Goal: Task Accomplishment & Management: Use online tool/utility

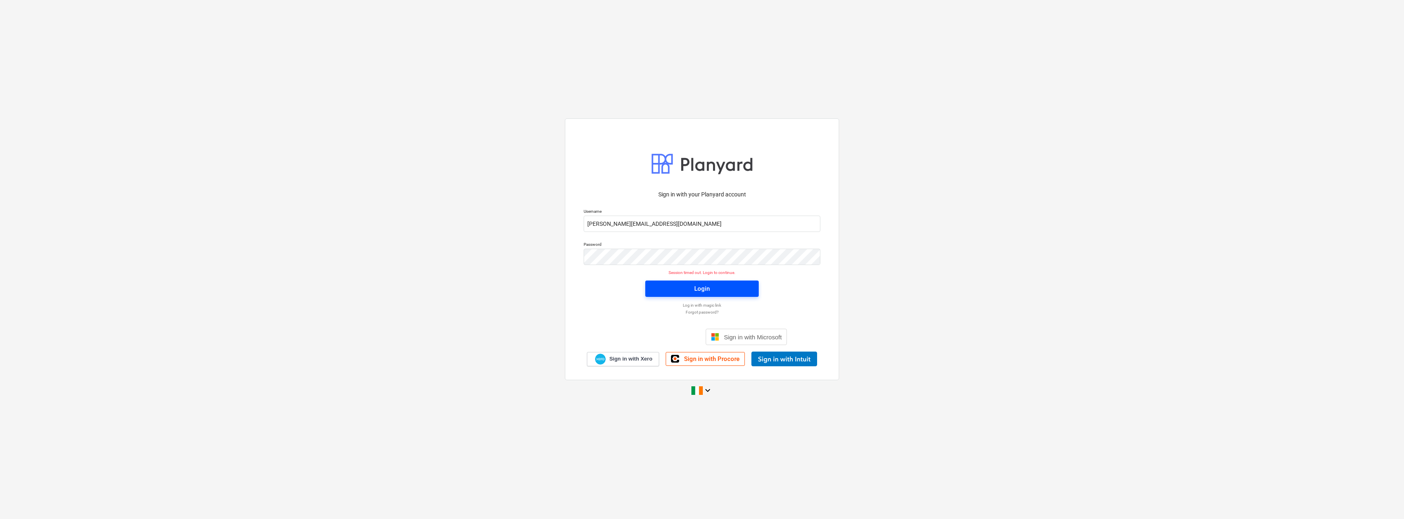
click at [683, 289] on span "Login" at bounding box center [702, 288] width 94 height 11
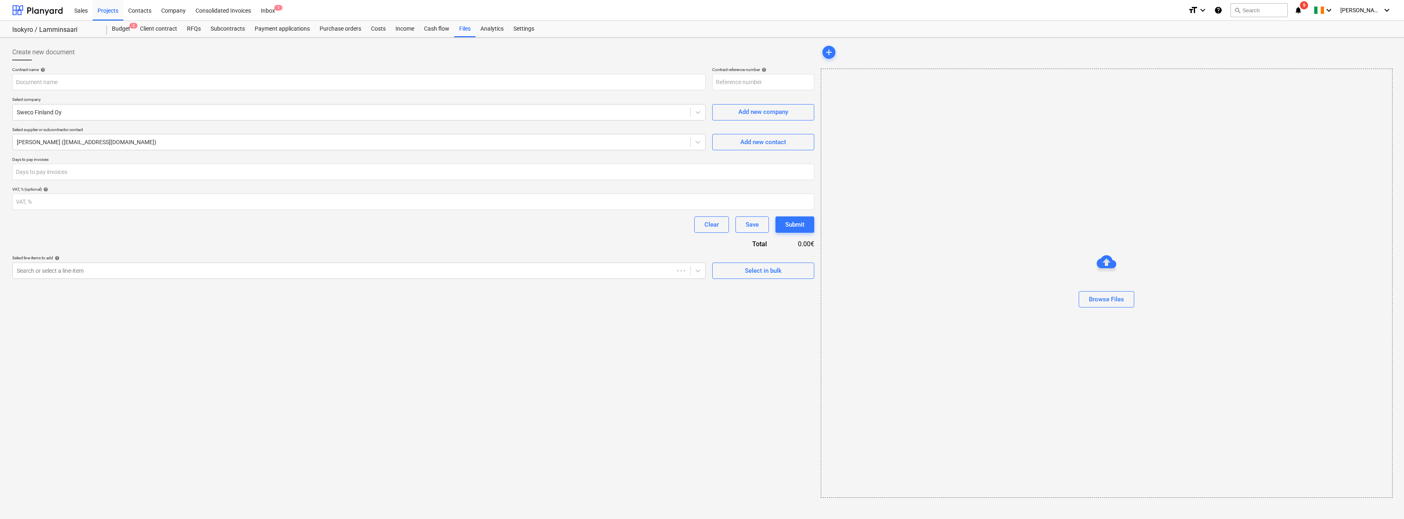
type input "Sweco Isokyrö EIA, LUP and assesments"
type input "Isokyro-FIN241202-SO-003"
type input "30"
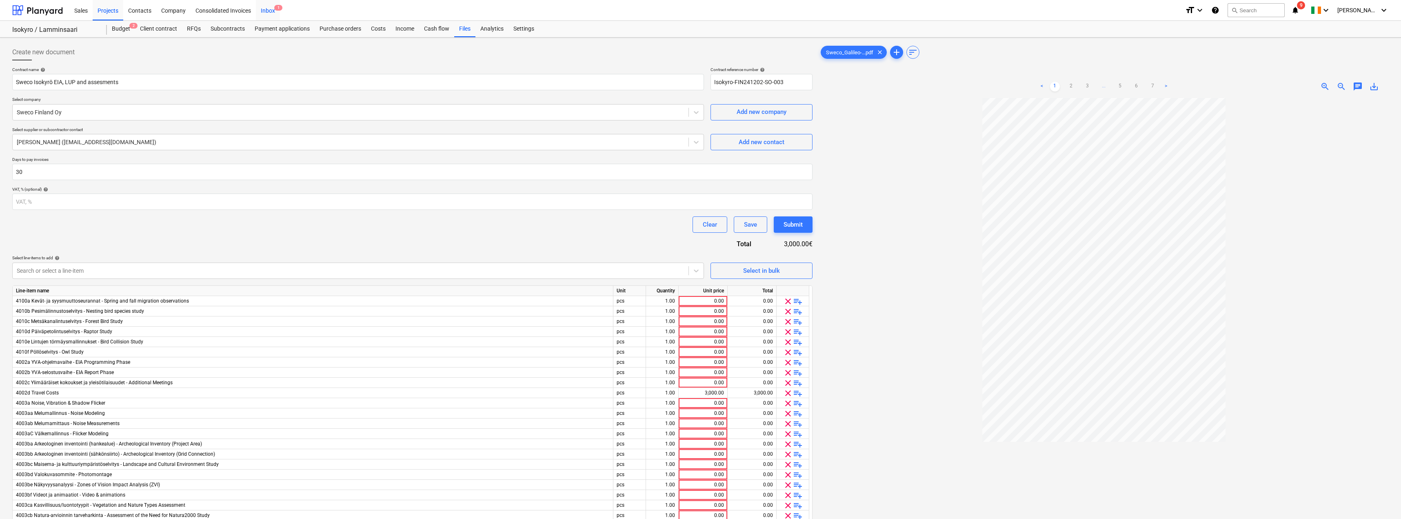
click at [273, 9] on div "Inbox 1" at bounding box center [268, 10] width 24 height 21
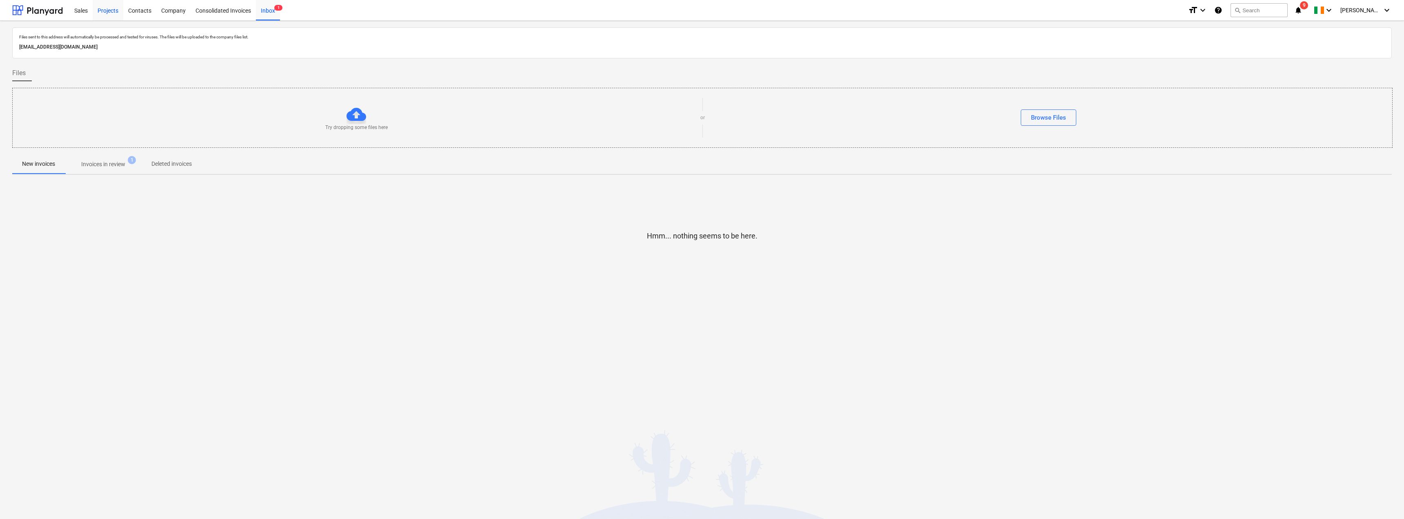
click at [113, 10] on div "Projects" at bounding box center [108, 10] width 31 height 21
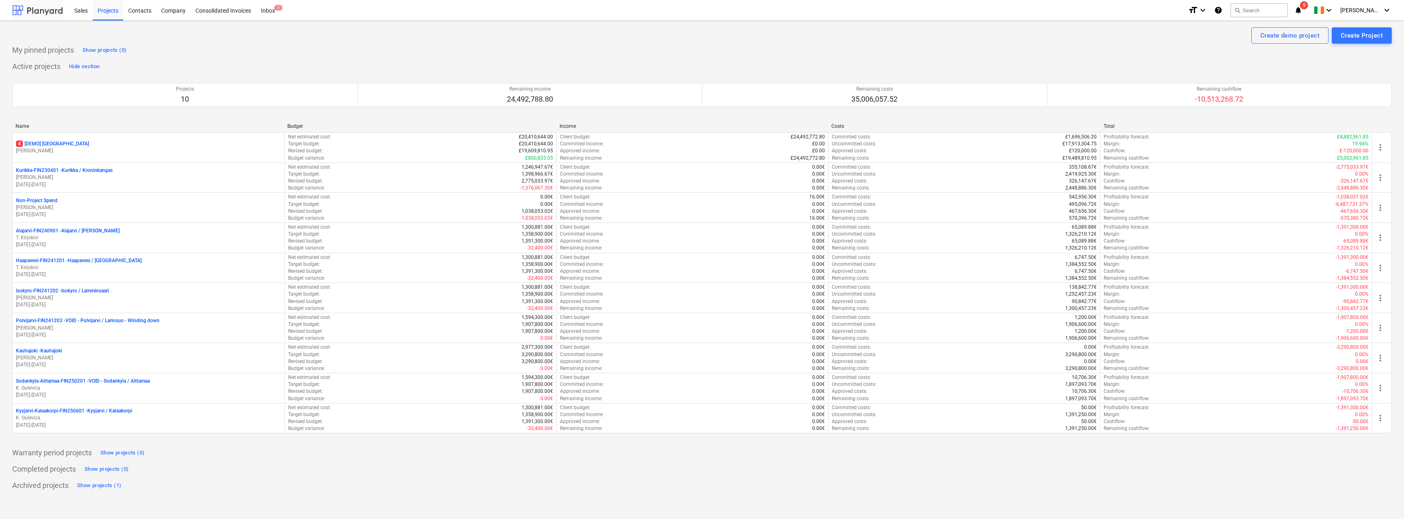
click at [33, 9] on div at bounding box center [37, 10] width 51 height 20
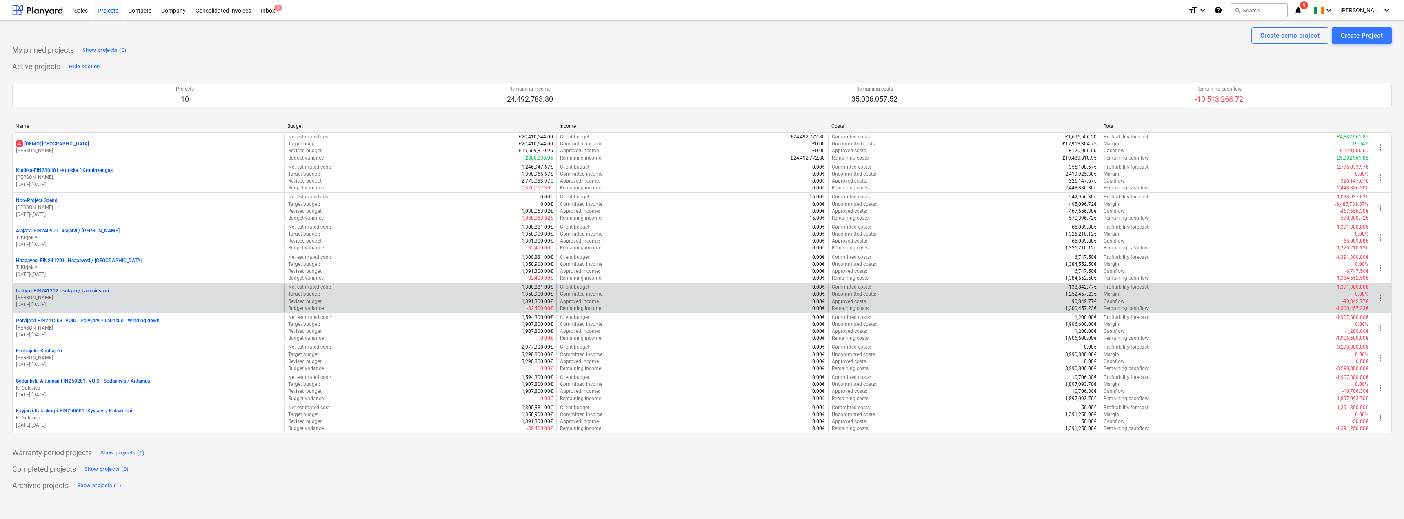
click at [135, 299] on p "[PERSON_NAME]" at bounding box center [148, 297] width 265 height 7
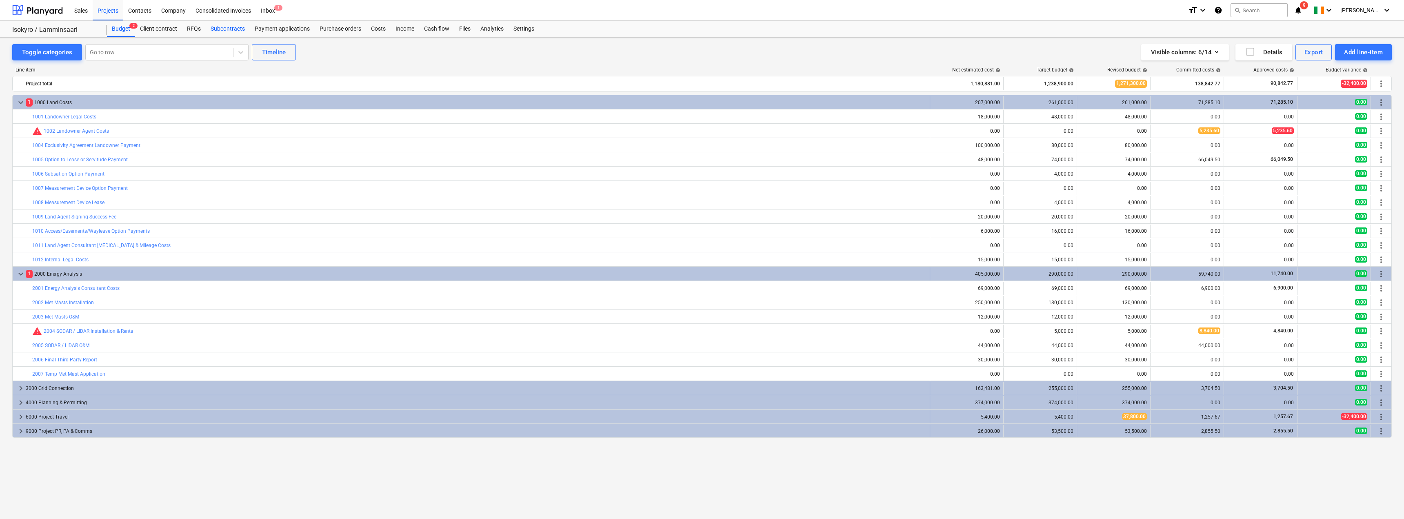
click at [228, 26] on div "Subcontracts" at bounding box center [228, 29] width 44 height 16
